Goal: Task Accomplishment & Management: Use online tool/utility

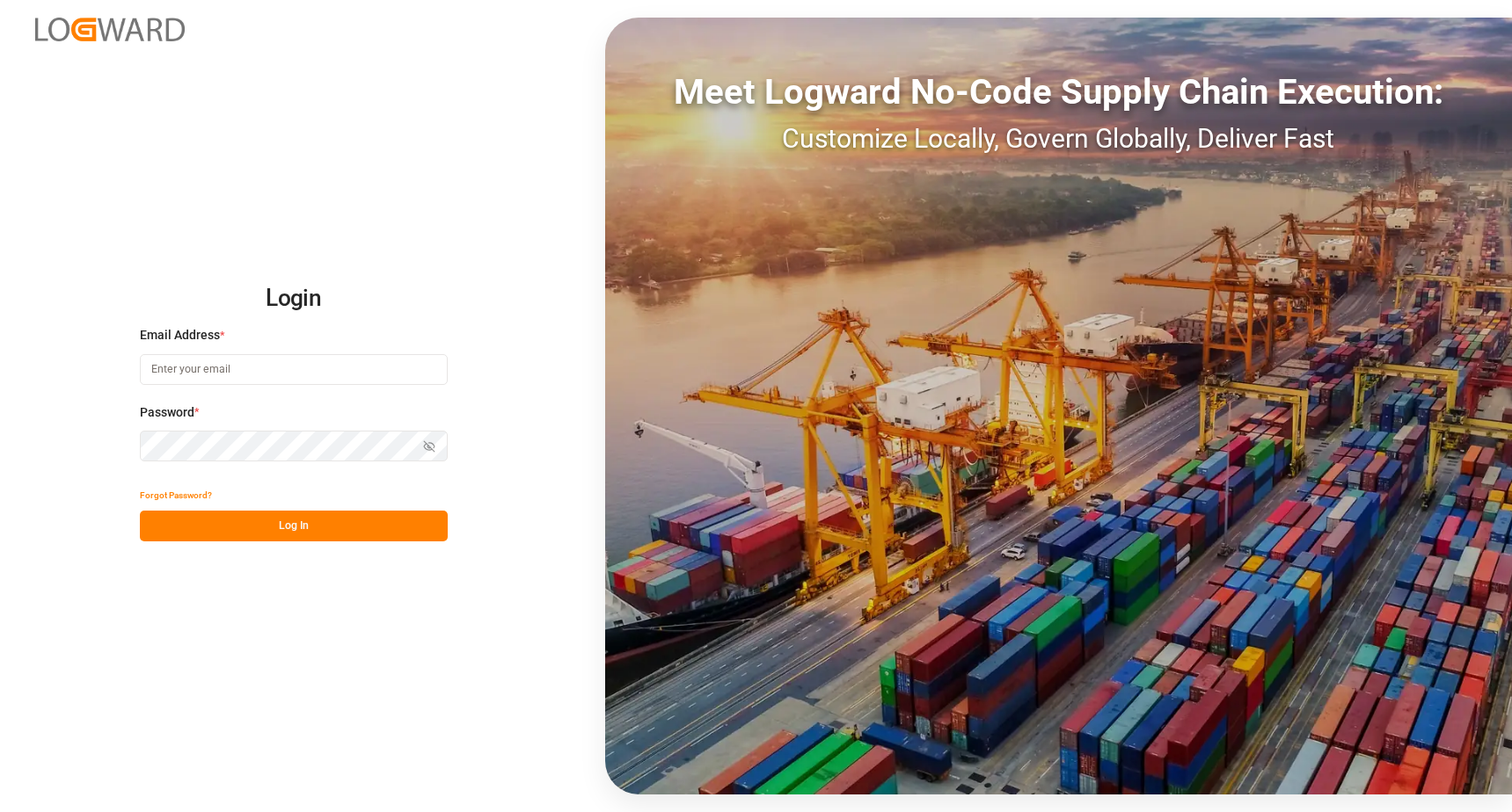
type input "[PERSON_NAME][EMAIL_ADDRESS][DOMAIN_NAME]"
click at [314, 520] on button "Log In" at bounding box center [293, 526] width 308 height 31
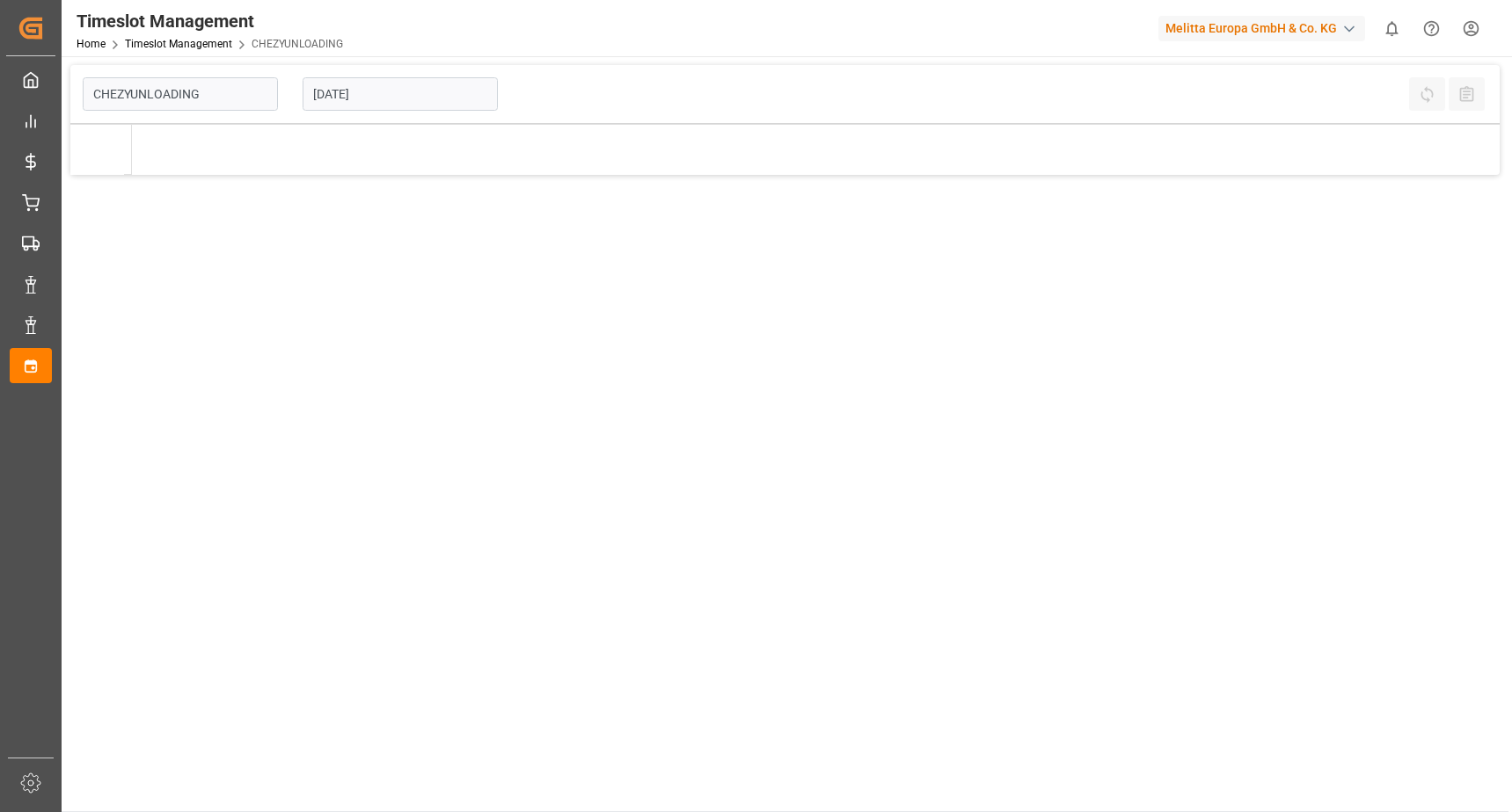
type input "Chezy Unloading"
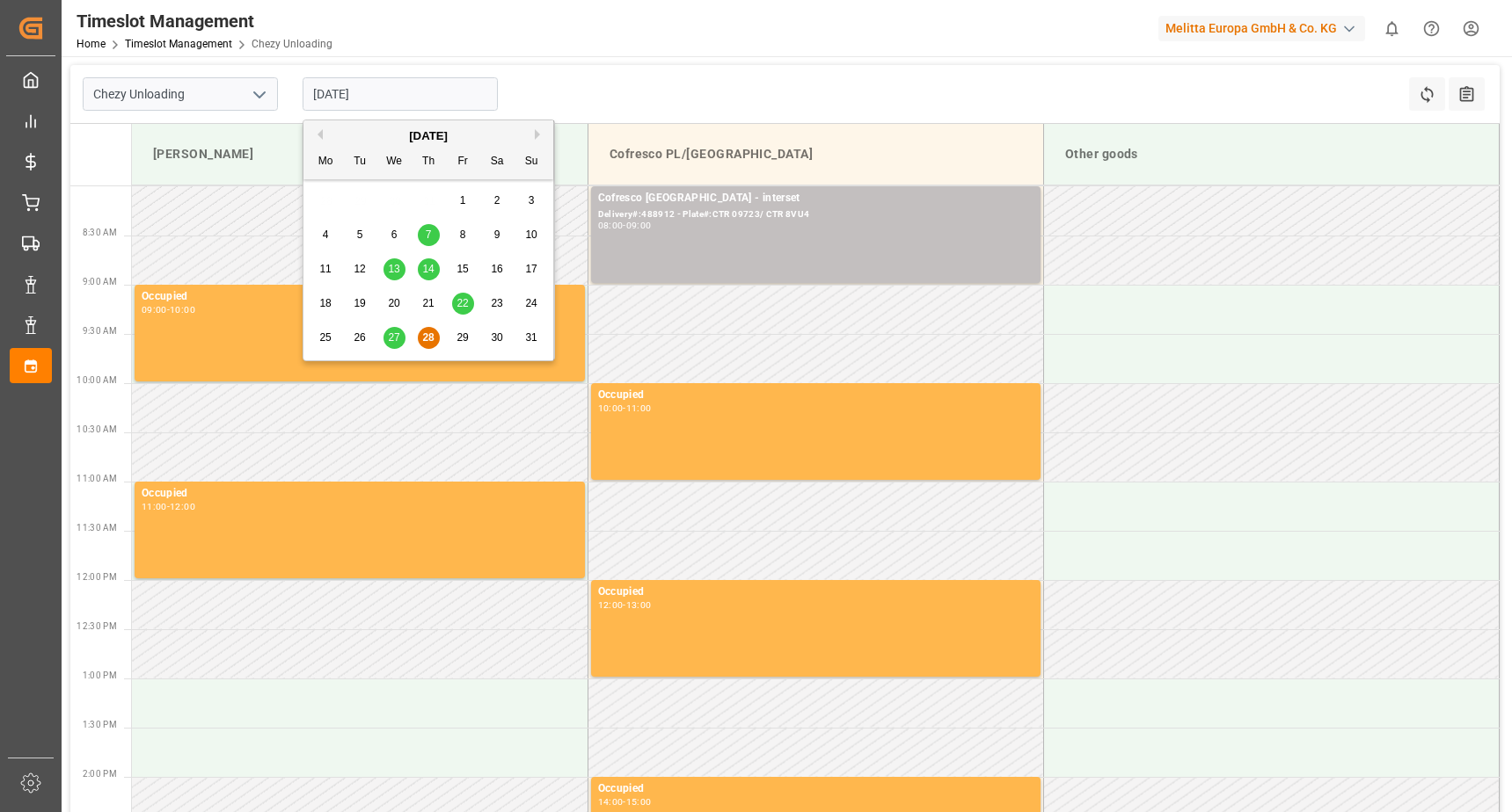
click at [327, 95] on input "[DATE]" at bounding box center [399, 95] width 195 height 34
click at [464, 336] on span "29" at bounding box center [461, 338] width 11 height 12
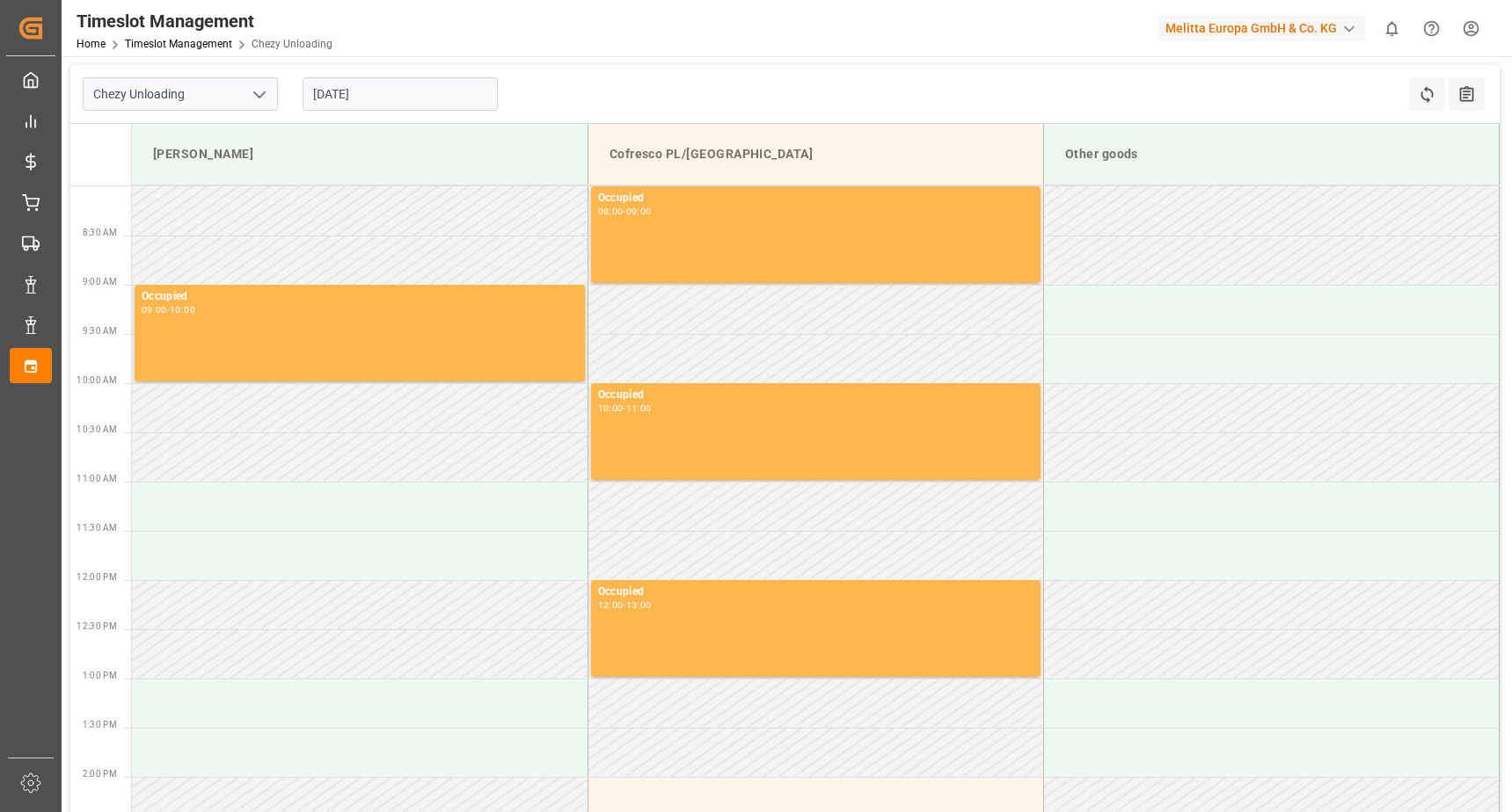
click at [328, 97] on input "[DATE]" at bounding box center [399, 95] width 195 height 34
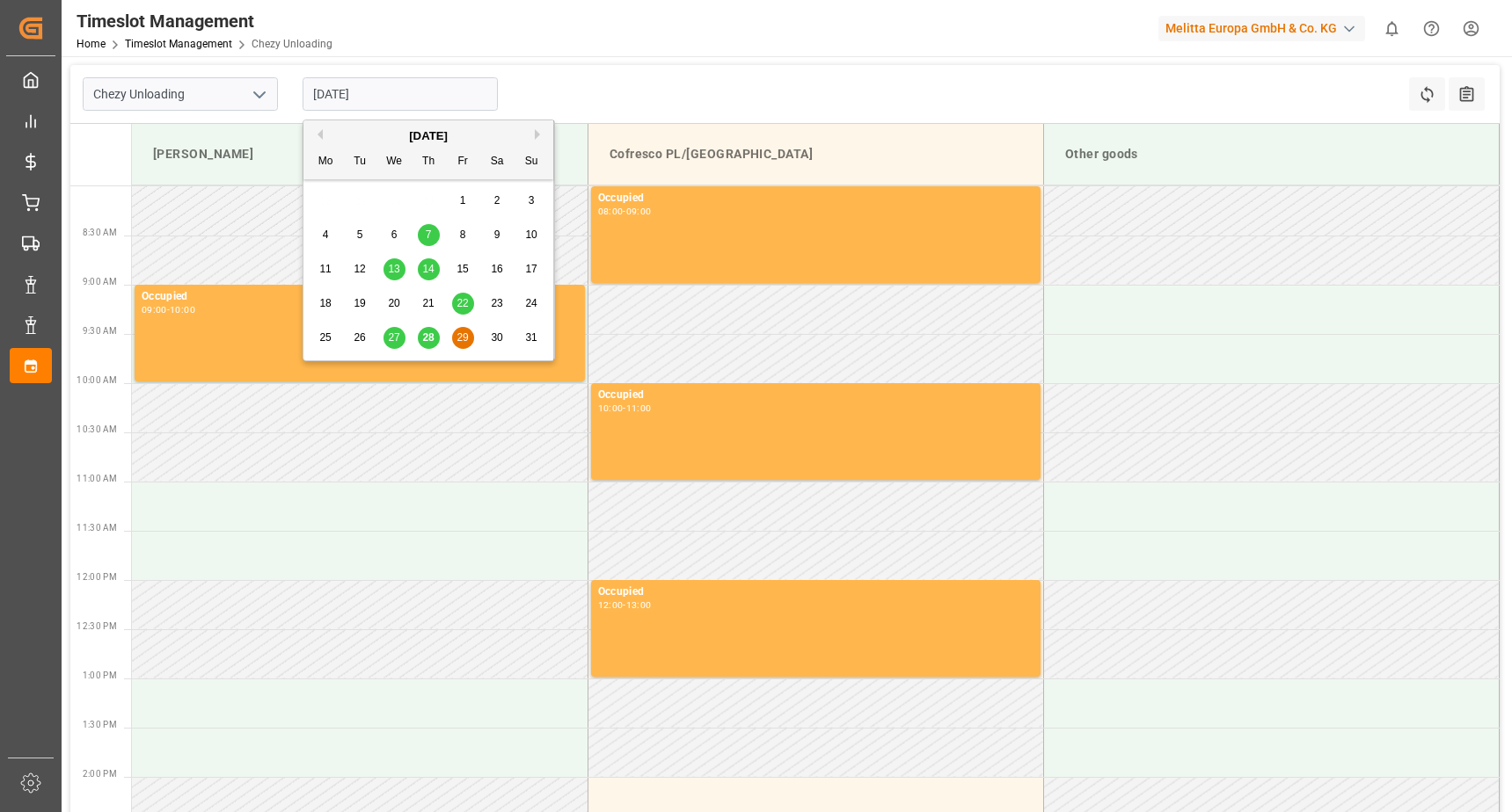
click at [424, 338] on span "28" at bounding box center [428, 338] width 11 height 12
type input "[DATE]"
